Goal: Information Seeking & Learning: Learn about a topic

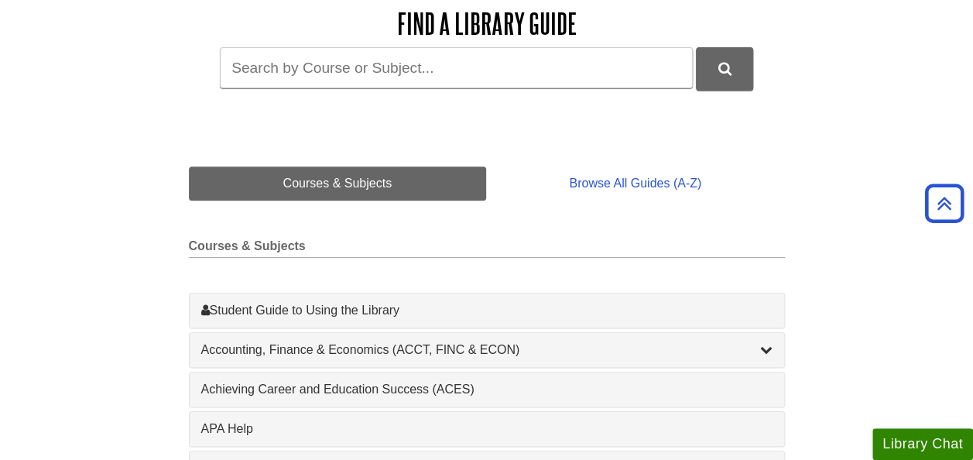
scroll to position [226, 0]
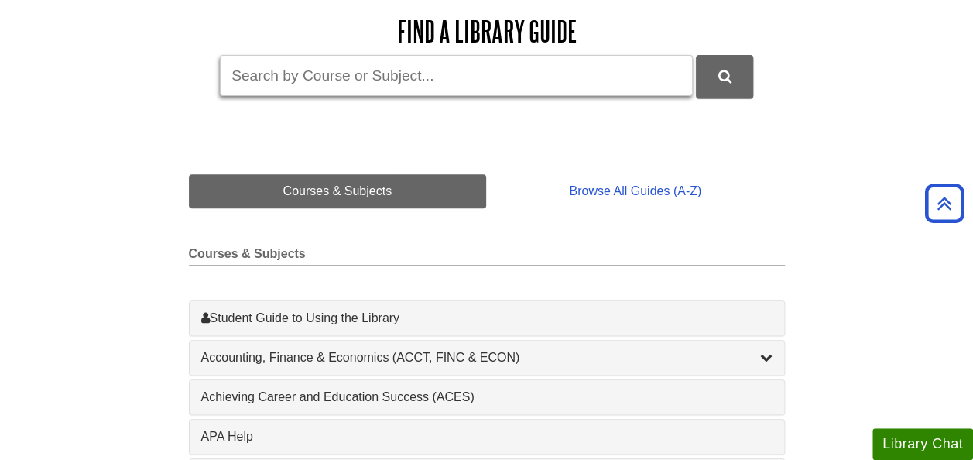
click at [474, 75] on input "Guide Search Terms" at bounding box center [456, 75] width 473 height 41
type input "diversity in society"
click at [696, 55] on button "DU Library Guides Search" at bounding box center [724, 76] width 57 height 43
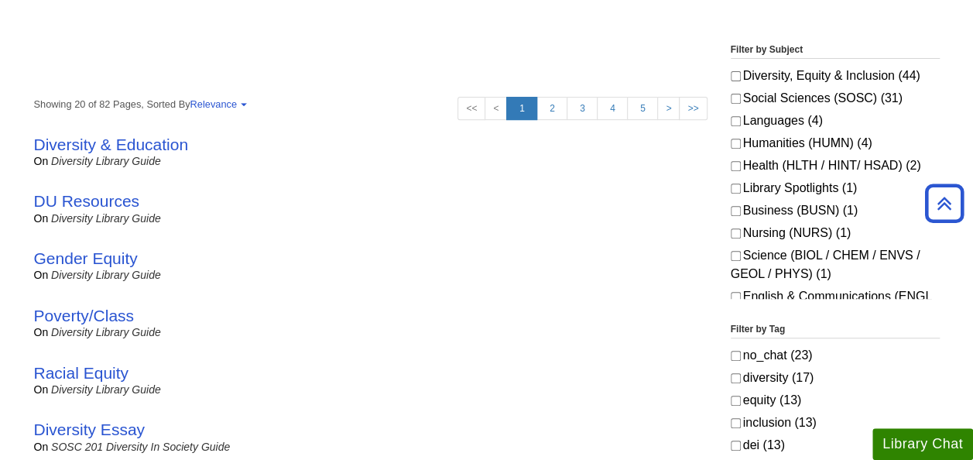
scroll to position [265, 0]
click at [118, 204] on link "DU Resources" at bounding box center [87, 200] width 106 height 18
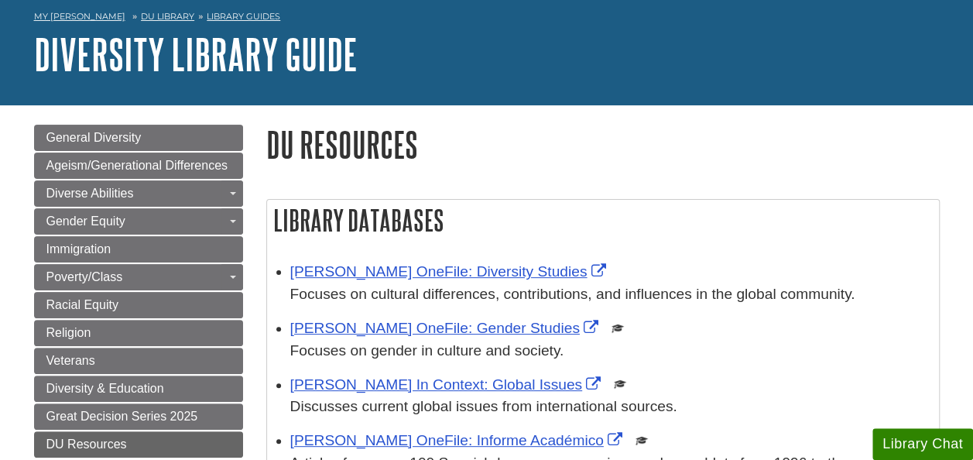
scroll to position [69, 0]
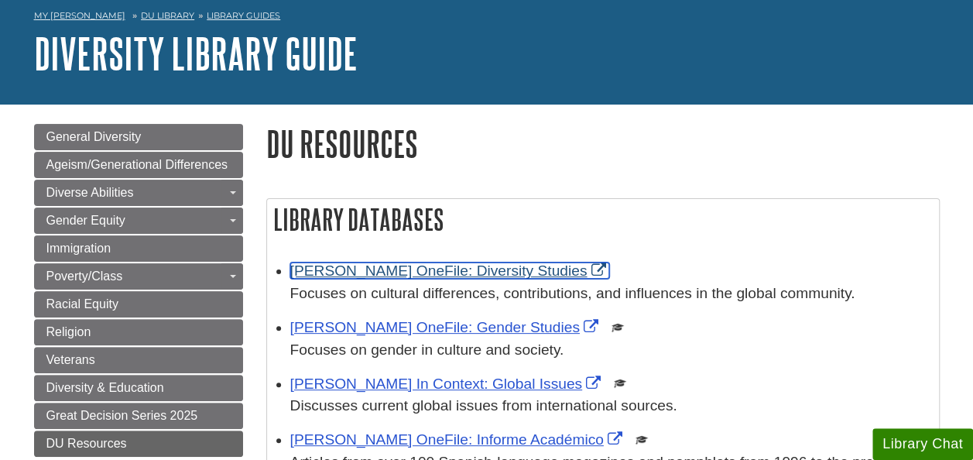
click at [330, 271] on link "Gale OneFile: Diversity Studies" at bounding box center [450, 270] width 320 height 16
